Goal: Transaction & Acquisition: Purchase product/service

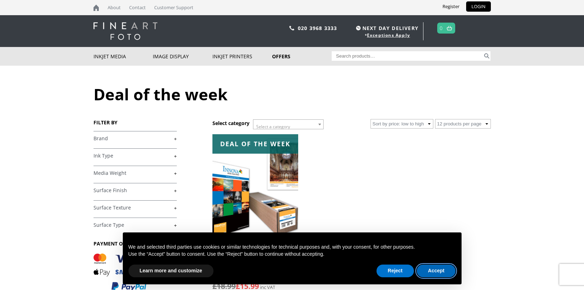
click at [436, 271] on button "Accept" at bounding box center [436, 270] width 39 height 13
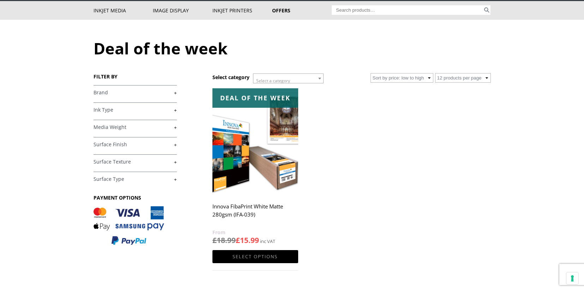
scroll to position [71, 0]
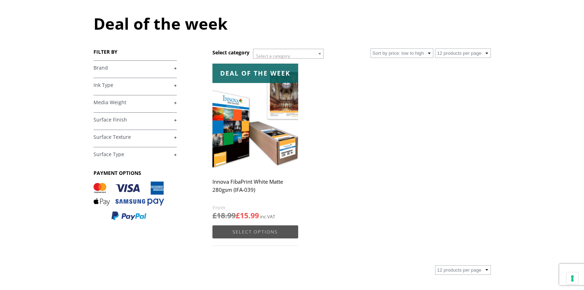
click at [246, 230] on link "Select options" at bounding box center [255, 231] width 85 height 13
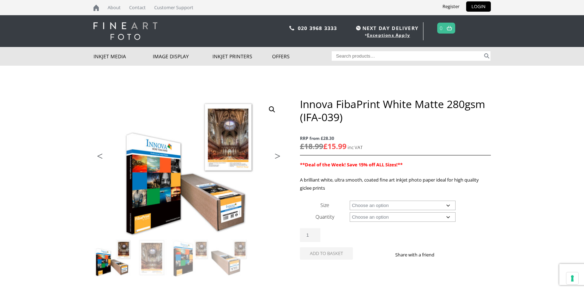
click at [448, 205] on select "Choose an option A4 Sheet A3 Sheet A3+ Sheet A2 Sheet 17" Wide Roll 24" Wide Ro…" at bounding box center [403, 206] width 106 height 10
click at [350, 201] on select "Choose an option A4 Sheet A3 Sheet A3+ Sheet A2 Sheet 17" Wide Roll 24" Wide Ro…" at bounding box center [403, 206] width 106 height 10
select select "a2-sheet"
click at [449, 217] on select "Choose an option 25 Sheets" at bounding box center [403, 217] width 106 height 10
select select "25-sheets"
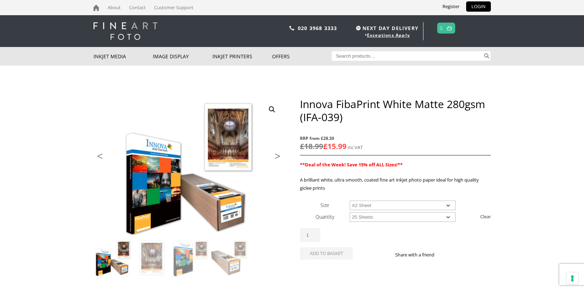
click at [350, 212] on select "Choose an option 25 Sheets" at bounding box center [403, 217] width 106 height 10
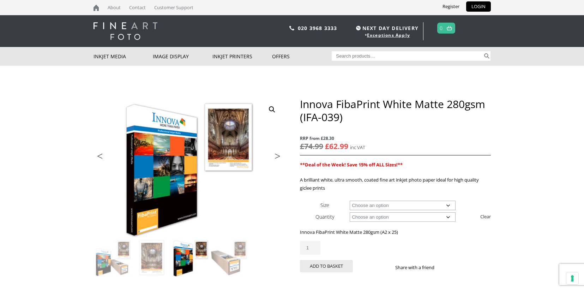
click at [447, 204] on select "Choose an option A4 Sheet A3 Sheet A3+ Sheet A2 Sheet" at bounding box center [403, 206] width 106 height 10
click at [350, 201] on select "Choose an option A4 Sheet A3 Sheet A3+ Sheet A2 Sheet" at bounding box center [403, 206] width 106 height 10
select select "a4-sheet"
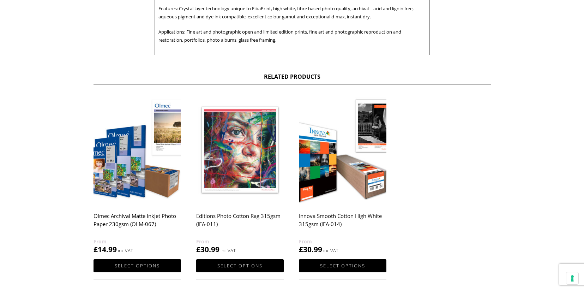
scroll to position [353, 0]
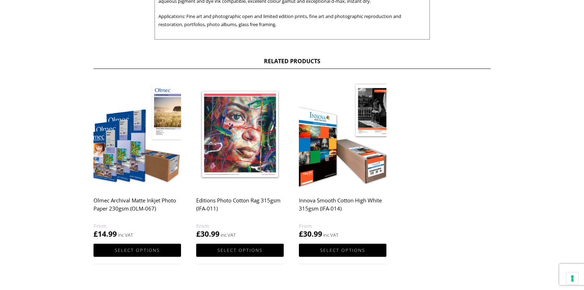
click at [336, 199] on h2 "Innova Smooth Cotton High White 315gsm (IFA-014)" at bounding box center [343, 207] width 88 height 28
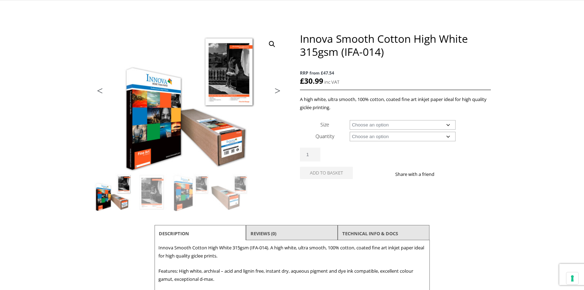
scroll to position [71, 0]
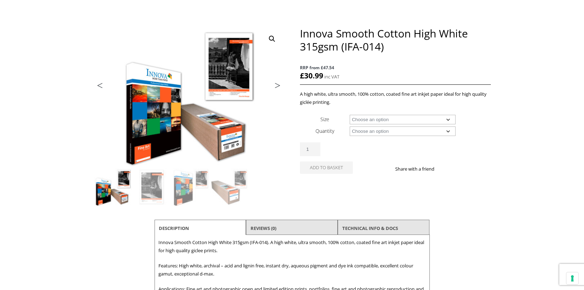
click at [449, 120] on select "Choose an option A4 Sheet A3 Sheet A3+ Sheet A2 Sheet 17" Wide Roll 24" Wide Ro…" at bounding box center [403, 120] width 106 height 10
click at [350, 115] on select "Choose an option A4 Sheet A3 Sheet A3+ Sheet A2 Sheet 17" Wide Roll 24" Wide Ro…" at bounding box center [403, 120] width 106 height 10
select select "a4-sheet"
click at [449, 130] on select "Choose an option 25 Sheets" at bounding box center [403, 131] width 106 height 10
select select "25-sheets"
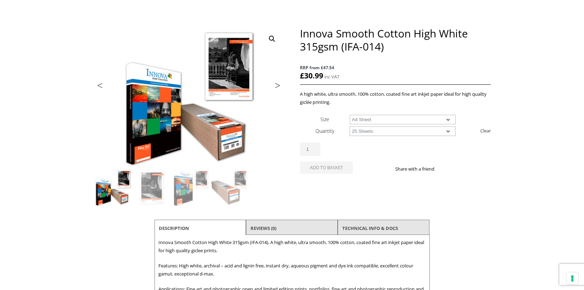
click at [350, 126] on select "Choose an option 25 Sheets" at bounding box center [403, 131] width 106 height 10
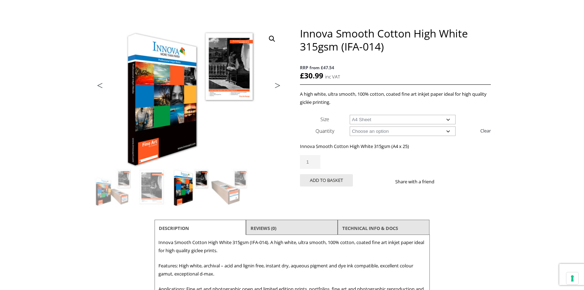
click at [447, 121] on select "Choose an option A4 Sheet A3 Sheet A3+ Sheet A2 Sheet" at bounding box center [403, 120] width 106 height 10
select select "a2-sheet"
click at [350, 115] on select "Choose an option A4 Sheet A3 Sheet A3+ Sheet A2 Sheet" at bounding box center [403, 120] width 106 height 10
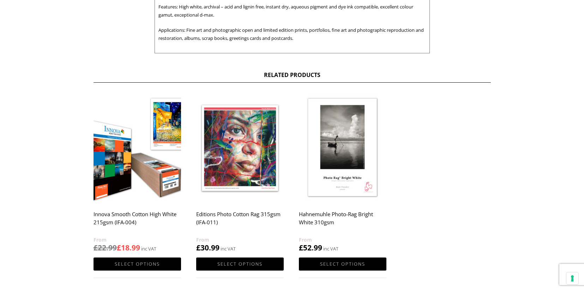
scroll to position [353, 0]
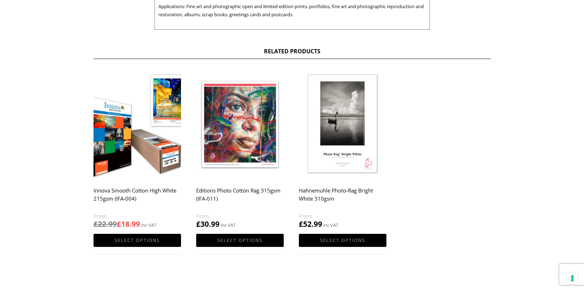
click at [348, 167] on img at bounding box center [343, 124] width 88 height 109
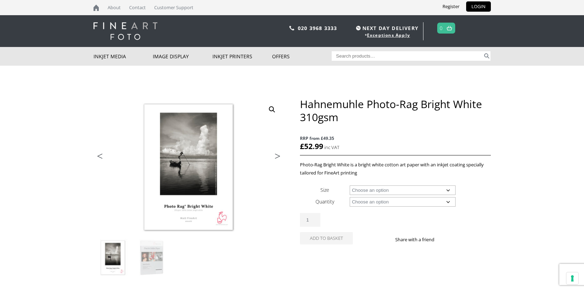
click at [447, 190] on select "Choose an option A4 Sheet A3 Sheet A3+ Sheet A2 Sheet 17" Wide Roll 24" Wide Ro…" at bounding box center [403, 190] width 106 height 10
click at [350, 185] on select "Choose an option A4 Sheet A3 Sheet A3+ Sheet A2 Sheet 17" Wide Roll 24" Wide Ro…" at bounding box center [403, 190] width 106 height 10
select select "a4-sheet"
click at [448, 201] on select "Choose an option 25 Sheets" at bounding box center [403, 202] width 106 height 10
select select "25-sheets"
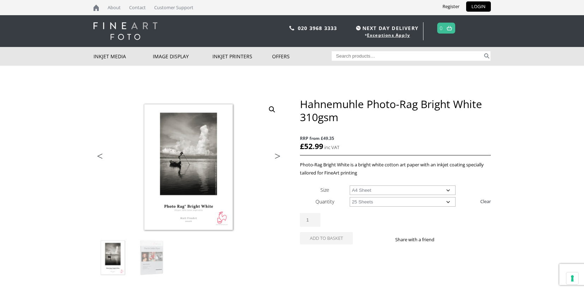
click at [350, 197] on select "Choose an option 25 Sheets" at bounding box center [403, 202] width 106 height 10
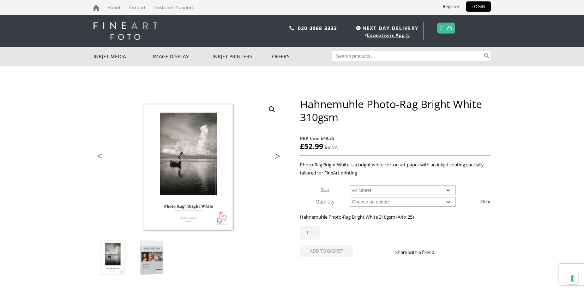
click at [153, 259] on img at bounding box center [152, 258] width 38 height 38
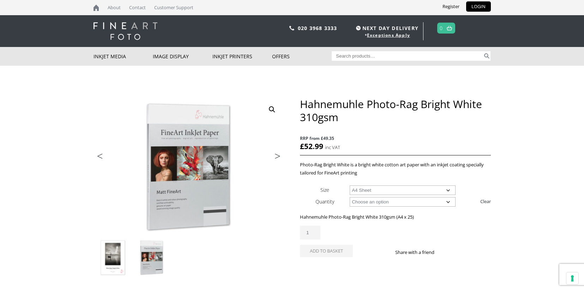
click at [114, 257] on img at bounding box center [113, 258] width 38 height 38
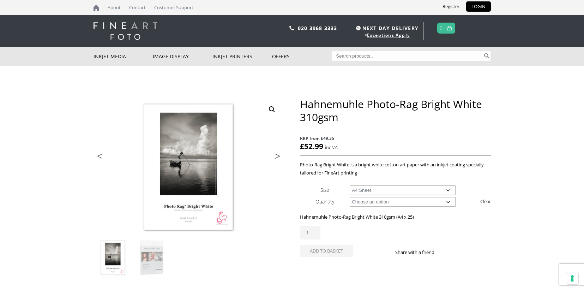
click at [450, 189] on select "Choose an option A4 Sheet A3 Sheet A3+ Sheet A2 Sheet" at bounding box center [403, 190] width 106 height 10
click at [350, 185] on select "Choose an option A4 Sheet A3 Sheet A3+ Sheet A2 Sheet" at bounding box center [403, 190] width 106 height 10
click at [449, 190] on select "Choose an option A4 Sheet A3 Sheet A3+ Sheet A2 Sheet" at bounding box center [403, 190] width 106 height 10
select select "a2-sheet"
click at [350, 185] on select "Choose an option A4 Sheet A3 Sheet A3+ Sheet A2 Sheet" at bounding box center [403, 190] width 106 height 10
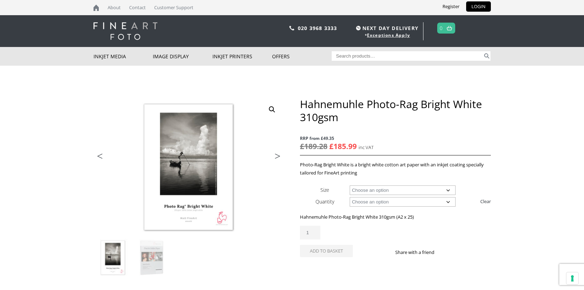
click at [361, 53] on input "Search for:" at bounding box center [407, 56] width 151 height 10
paste input "Hahnemuhle Bamboo Fine Art Paper"
type input "Hahnemuhle Bamboo Fine Art Paper"
click at [483, 51] on button "Search" at bounding box center [487, 56] width 8 height 10
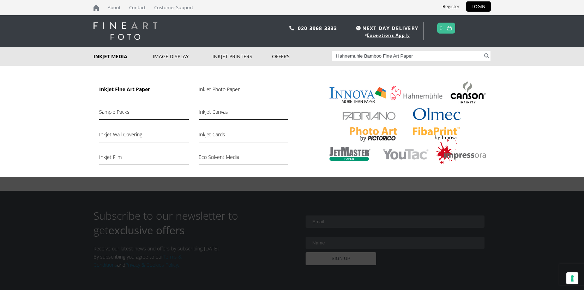
click at [119, 90] on link "Inkjet Fine Art Paper" at bounding box center [143, 91] width 89 height 12
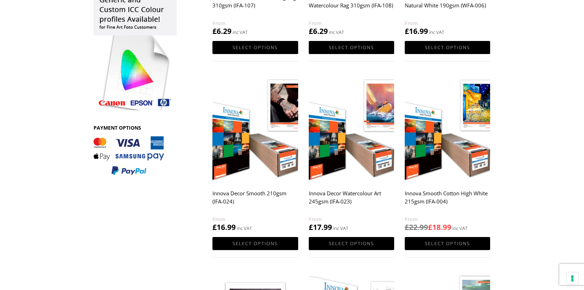
scroll to position [282, 0]
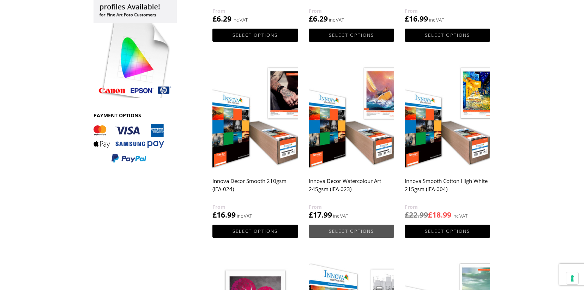
click at [353, 231] on link "Select options" at bounding box center [351, 231] width 85 height 13
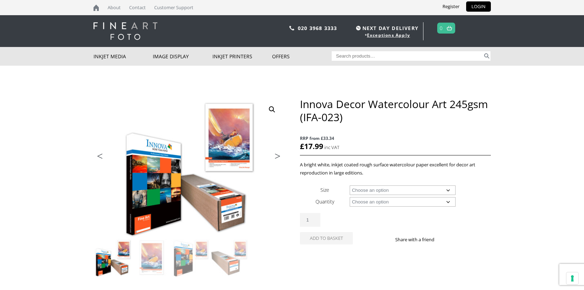
click at [449, 191] on select "Choose an option A4 Sheet A3 Sheet A3+ Sheet A2 Sheet 17" Wide Roll 24" Wide Ro…" at bounding box center [403, 190] width 106 height 10
click at [350, 185] on select "Choose an option A4 Sheet A3 Sheet A3+ Sheet A2 Sheet 17" Wide Roll 24" Wide Ro…" at bounding box center [403, 190] width 106 height 10
select select "a4-sheet"
click at [448, 199] on select "Choose an option 25 Sheets" at bounding box center [403, 202] width 106 height 10
select select "25-sheets"
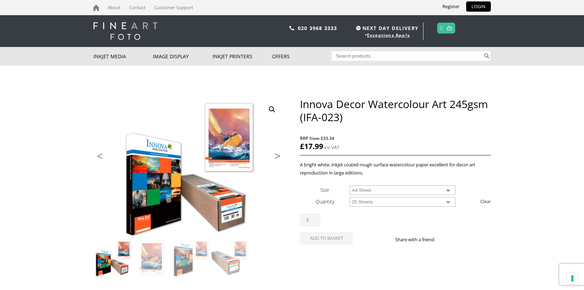
click at [350, 197] on select "Choose an option 25 Sheets" at bounding box center [403, 202] width 106 height 10
select select "a4-sheet"
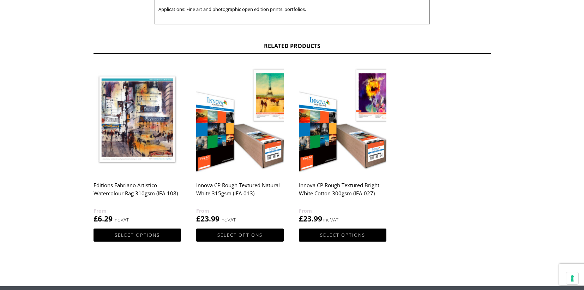
scroll to position [353, 0]
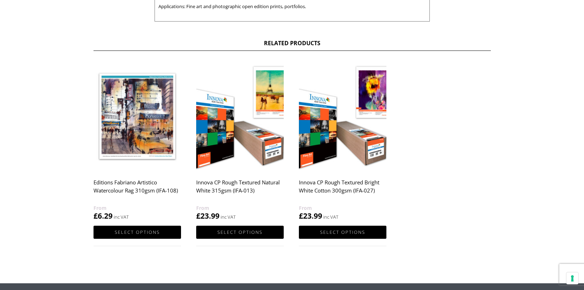
click at [340, 189] on h2 "Innova CP Rough Textured Bright White Cotton 300gsm (IFA-027)" at bounding box center [343, 189] width 88 height 28
click at [345, 229] on link "Select options" at bounding box center [343, 232] width 88 height 13
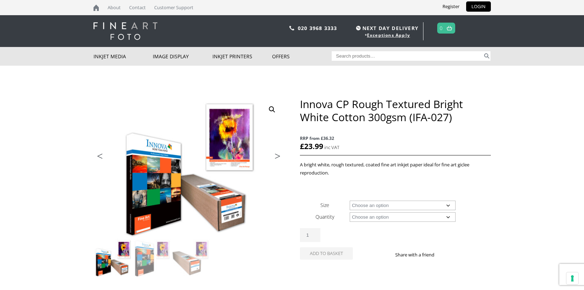
click at [449, 205] on select "Choose an option A4 Sheet A3 Sheet A3+ Sheet A2 Sheet 17" Wide Roll 24" Wide Ro…" at bounding box center [403, 206] width 106 height 10
click at [350, 201] on select "Choose an option A4 Sheet A3 Sheet A3+ Sheet A2 Sheet 17" Wide Roll 24" Wide Ro…" at bounding box center [403, 206] width 106 height 10
select select "a4-sheet"
click at [449, 217] on select "Choose an option 25 Sheets" at bounding box center [403, 217] width 106 height 10
select select "25-sheets"
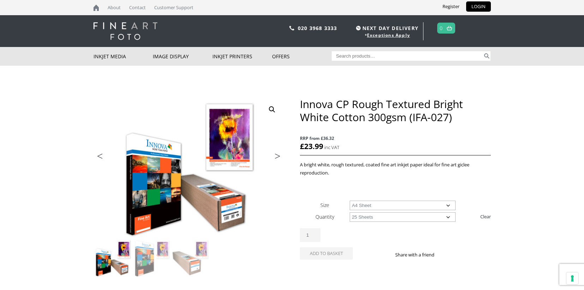
click at [350, 212] on select "Choose an option 25 Sheets" at bounding box center [403, 217] width 106 height 10
select select "a4-sheet"
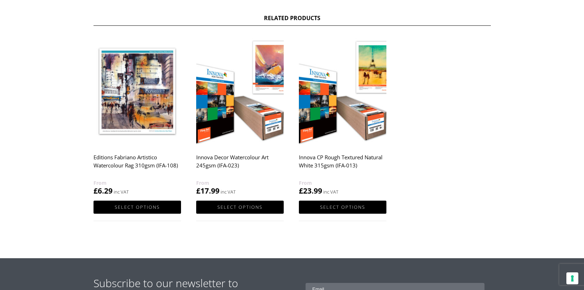
scroll to position [388, 0]
click at [115, 161] on h2 "Editions Fabriano Artistico Watercolour Rag 310gsm (IFA-108)" at bounding box center [138, 164] width 88 height 28
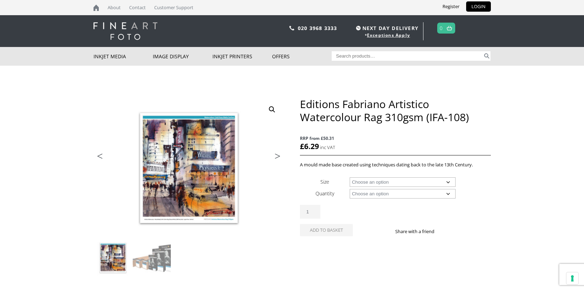
click at [449, 181] on select "Choose an option A4 Sheet A3 Sheet A3+ Sheet A2 Sheet 17" Wide Roll 24" Wide Ro…" at bounding box center [403, 182] width 106 height 10
click at [350, 177] on select "Choose an option A4 Sheet A3 Sheet A3+ Sheet A2 Sheet 17" Wide Roll 24" Wide Ro…" at bounding box center [403, 182] width 106 height 10
select select "a4-sheet"
click at [448, 194] on select "Choose an option 25 Sheets 5 Sheet Test Pack" at bounding box center [403, 194] width 106 height 10
select select "25-sheets"
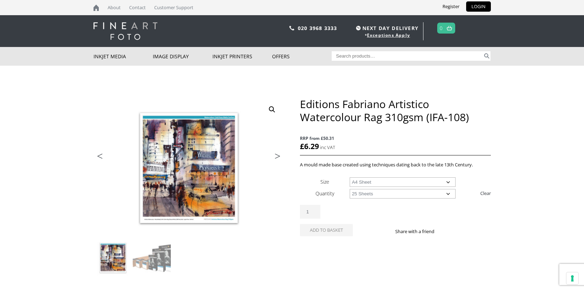
click at [350, 189] on select "Choose an option 25 Sheets 5 Sheet Test Pack" at bounding box center [403, 194] width 106 height 10
select select "a4-sheet"
select select "25-sheets"
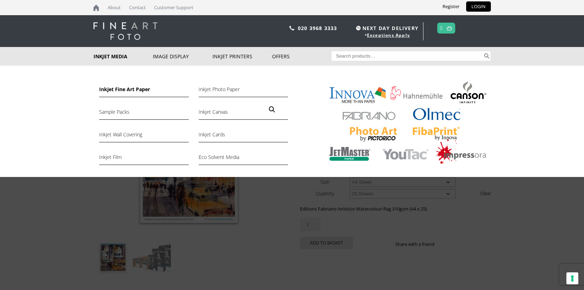
click at [121, 92] on link "Inkjet Fine Art Paper" at bounding box center [143, 91] width 89 height 12
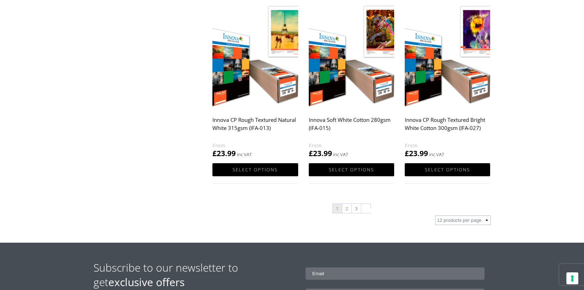
scroll to position [741, 0]
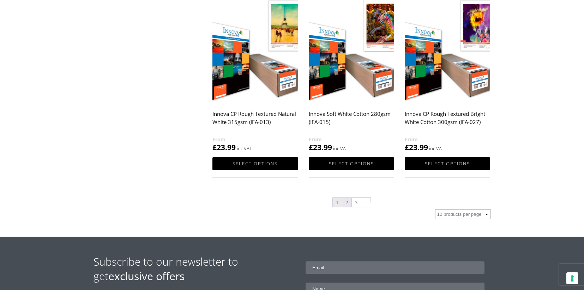
click at [347, 203] on link "2" at bounding box center [346, 202] width 9 height 9
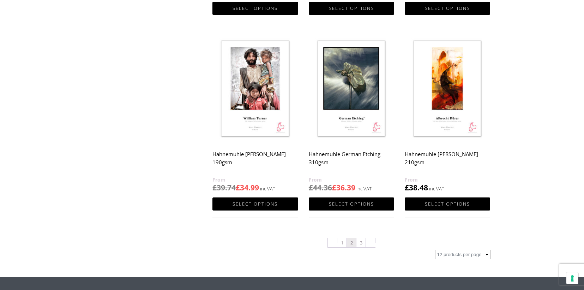
scroll to position [706, 0]
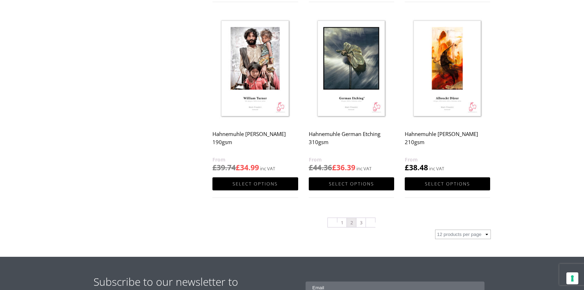
click at [362, 217] on nav "1 2 3" at bounding box center [352, 223] width 278 height 12
click at [360, 224] on link "3" at bounding box center [361, 222] width 9 height 9
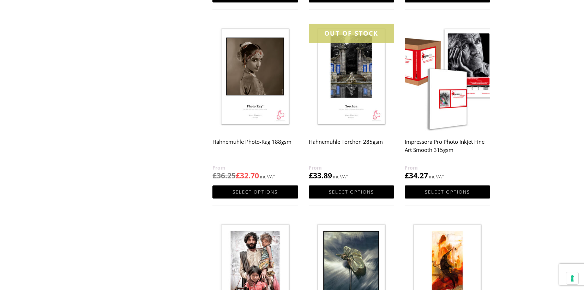
scroll to position [460, 0]
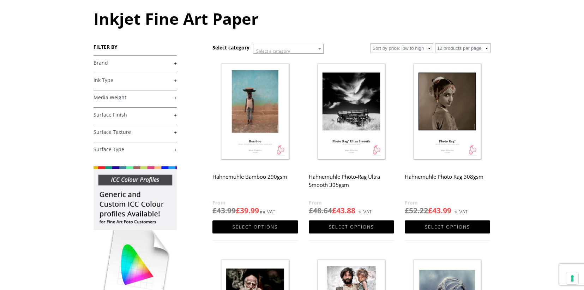
scroll to position [71, 0]
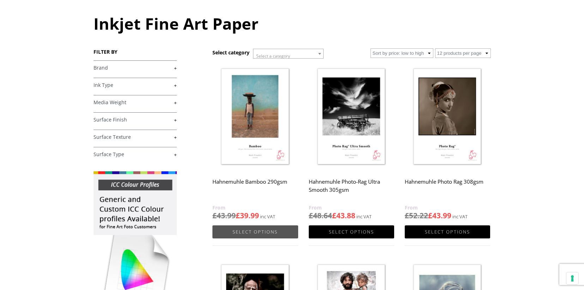
click at [252, 229] on link "Select options" at bounding box center [255, 231] width 85 height 13
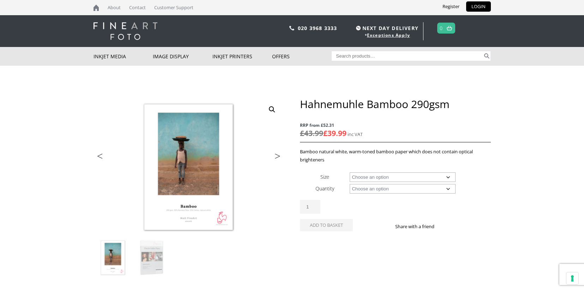
click at [448, 177] on select "Choose an option A4 Sheet A3 Sheet A3+ Sheet A2 Sheet 17" Wide Roll 24" Wide Ro…" at bounding box center [403, 177] width 106 height 10
click at [350, 172] on select "Choose an option A4 Sheet A3 Sheet A3+ Sheet A2 Sheet 17" Wide Roll 24" Wide Ro…" at bounding box center [403, 177] width 106 height 10
select select "a4-sheet"
click at [447, 189] on select "Choose an option 25 Sheets" at bounding box center [403, 189] width 106 height 10
select select "25-sheets"
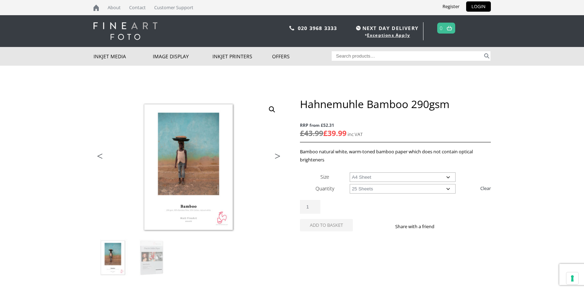
click at [350, 184] on select "Choose an option 25 Sheets" at bounding box center [403, 189] width 106 height 10
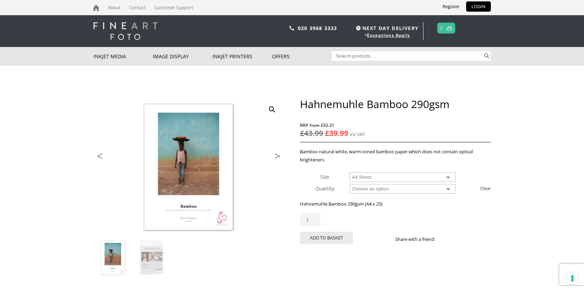
drag, startPoint x: 400, startPoint y: 238, endPoint x: 292, endPoint y: 220, distance: 109.8
click at [292, 220] on div "ON SALE 🔍 Previous Next Hahnemuhle Bamboo 290gsm RRP from £52.31 £ 43.99 Origin…" at bounding box center [293, 244] width 398 height 294
click at [448, 177] on select "Choose an option A4 Sheet A3 Sheet A3+ Sheet A2 Sheet" at bounding box center [403, 177] width 106 height 10
select select "a2-sheet"
click at [350, 172] on select "Choose an option A4 Sheet A3 Sheet A3+ Sheet A2 Sheet" at bounding box center [403, 177] width 106 height 10
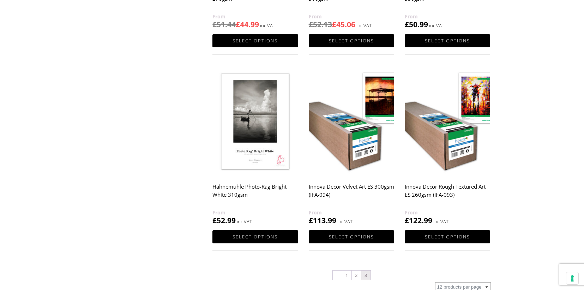
scroll to position [459, 0]
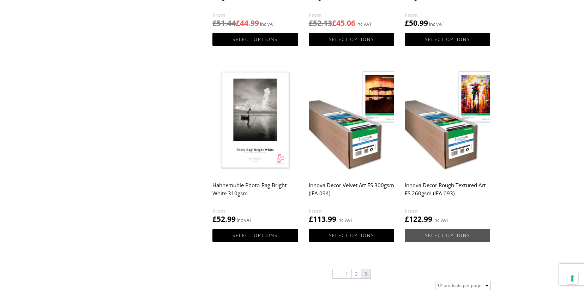
click at [447, 234] on link "Select options" at bounding box center [447, 235] width 85 height 13
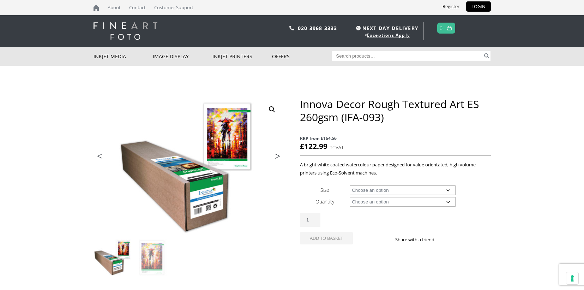
click at [448, 189] on select "Choose an option 30" Wide Roll 54" Wide Roll 60" Wide Roll" at bounding box center [403, 190] width 106 height 10
click at [271, 244] on ol at bounding box center [189, 258] width 191 height 41
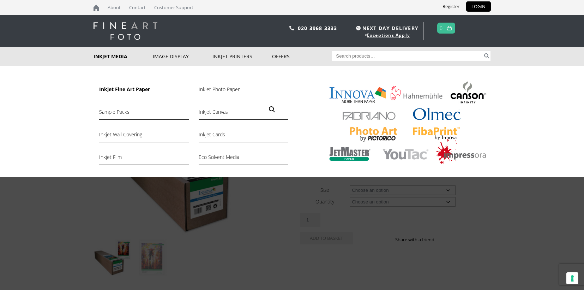
click at [115, 92] on link "Inkjet Fine Art Paper" at bounding box center [143, 91] width 89 height 12
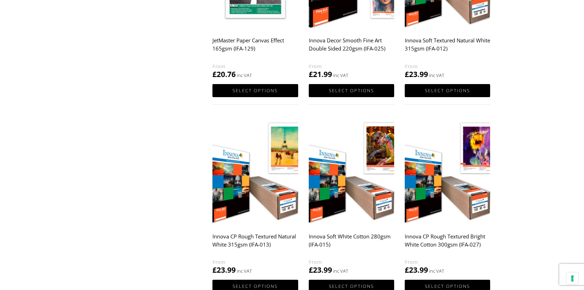
scroll to position [635, 0]
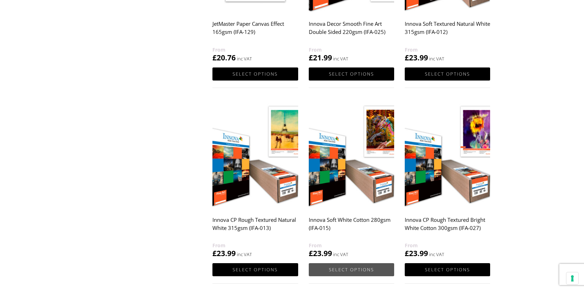
click at [359, 270] on link "Select options" at bounding box center [351, 269] width 85 height 13
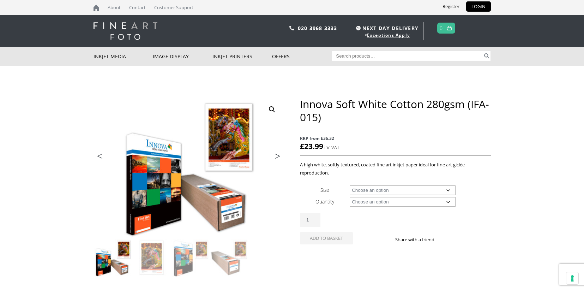
click at [449, 191] on select "Choose an option A4 Sheet A3 Sheet A3+ Sheet A2 Sheet 17" Wide Roll 24" Wide Ro…" at bounding box center [403, 190] width 106 height 10
click at [350, 185] on select "Choose an option A4 Sheet A3 Sheet A3+ Sheet A2 Sheet 17" Wide Roll 24" Wide Ro…" at bounding box center [403, 190] width 106 height 10
select select "a4-sheet"
click at [449, 203] on select "Choose an option 25 Sheets" at bounding box center [403, 202] width 106 height 10
select select "25-sheets"
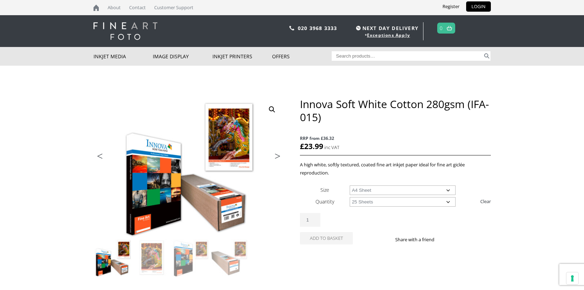
click at [350, 197] on select "Choose an option 25 Sheets" at bounding box center [403, 202] width 106 height 10
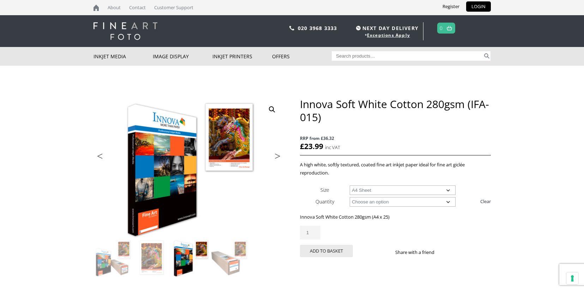
click at [449, 190] on select "Choose an option A4 Sheet A3 Sheet A3+ Sheet A2 Sheet" at bounding box center [403, 190] width 106 height 10
click at [350, 185] on select "Choose an option A4 Sheet A3 Sheet A3+ Sheet A2 Sheet" at bounding box center [403, 190] width 106 height 10
click at [449, 191] on select "Choose an option A4 Sheet A3 Sheet A3+ Sheet A2 Sheet" at bounding box center [403, 190] width 106 height 10
select select "a2-sheet"
click at [350, 185] on select "Choose an option A4 Sheet A3 Sheet A3+ Sheet A2 Sheet" at bounding box center [403, 190] width 106 height 10
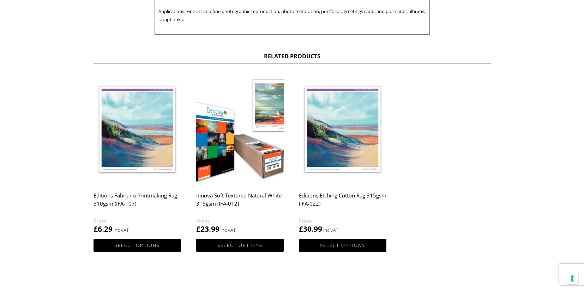
scroll to position [353, 0]
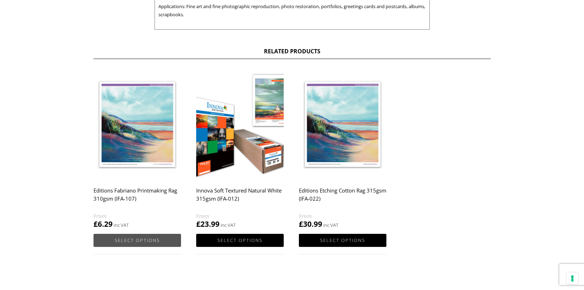
click at [139, 238] on link "Select options" at bounding box center [138, 240] width 88 height 13
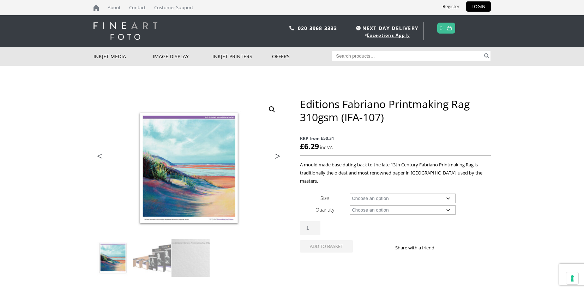
click at [449, 193] on select "Choose an option A4 Sheet A3 Sheet A3+ Sheet A2 Sheet 17" Wide Roll 24" Wide Ro…" at bounding box center [403, 198] width 106 height 10
click at [350, 193] on select "Choose an option A4 Sheet A3 Sheet A3+ Sheet A2 Sheet 17" Wide Roll 24" Wide Ro…" at bounding box center [403, 198] width 106 height 10
select select "a4-sheet"
click at [449, 205] on select "Choose an option 25 Sheets 5 Sheet Test Pack" at bounding box center [403, 210] width 106 height 10
select select "25-sheets"
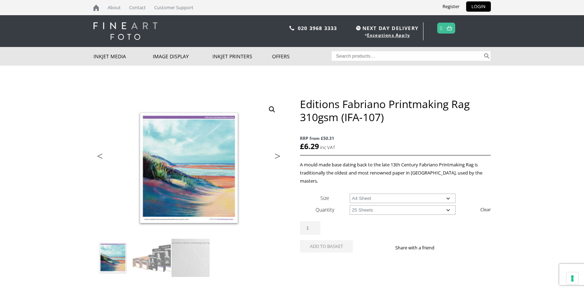
click at [350, 205] on select "Choose an option 25 Sheets 5 Sheet Test Pack" at bounding box center [403, 210] width 106 height 10
select select "a4-sheet"
select select "25-sheets"
